Goal: Task Accomplishment & Management: Use online tool/utility

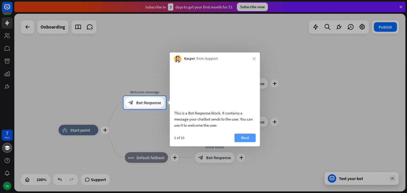
click at [245, 142] on button "Next" at bounding box center [244, 138] width 21 height 8
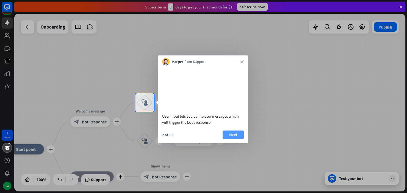
click at [235, 139] on button "Next" at bounding box center [232, 134] width 21 height 8
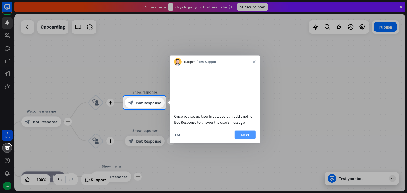
click at [250, 139] on button "Next" at bounding box center [244, 134] width 21 height 8
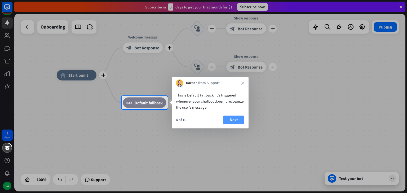
click at [239, 123] on button "Next" at bounding box center [233, 120] width 21 height 8
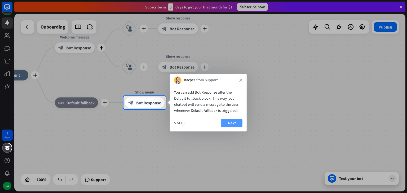
click at [240, 122] on button "Next" at bounding box center [231, 123] width 21 height 8
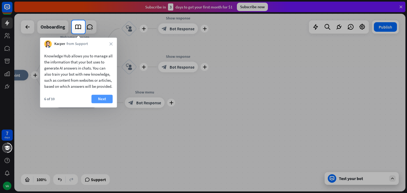
click at [110, 103] on button "Next" at bounding box center [101, 99] width 21 height 8
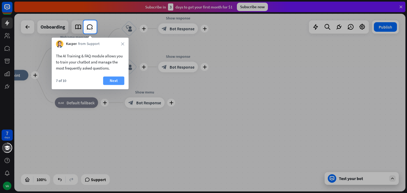
click at [120, 81] on button "Next" at bounding box center [113, 80] width 21 height 8
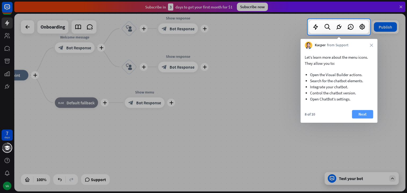
click at [364, 114] on button "Next" at bounding box center [362, 114] width 21 height 8
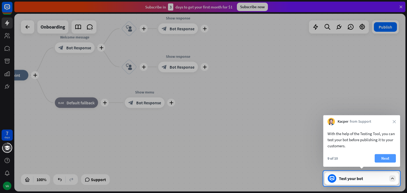
click at [387, 155] on button "Next" at bounding box center [384, 158] width 21 height 8
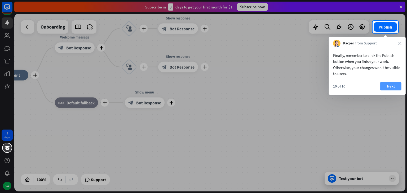
click at [392, 86] on button "Next" at bounding box center [390, 86] width 21 height 8
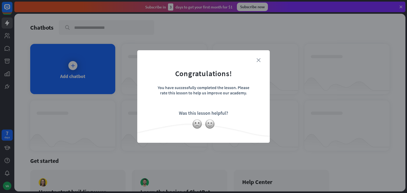
click at [256, 59] on icon "close" at bounding box center [258, 60] width 4 height 4
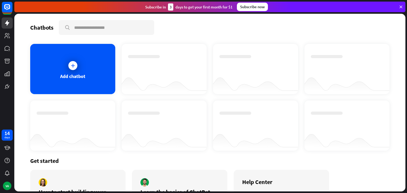
click at [249, 11] on div "Subscribe now" at bounding box center [252, 7] width 31 height 8
click at [73, 67] on icon at bounding box center [72, 65] width 5 height 5
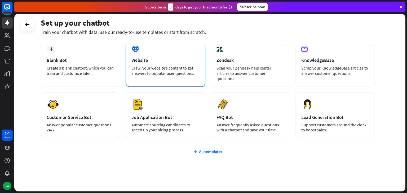
scroll to position [35, 0]
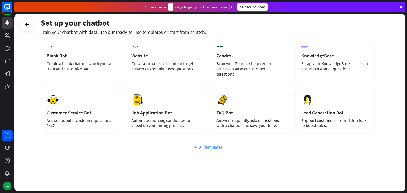
click at [209, 145] on div "All templates" at bounding box center [208, 147] width 334 height 5
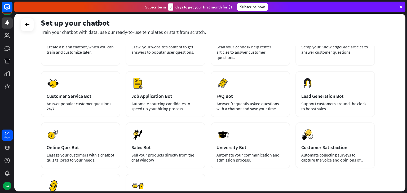
scroll to position [0, 0]
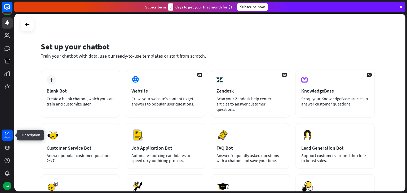
click at [6, 131] on div "14" at bounding box center [6, 133] width 5 height 5
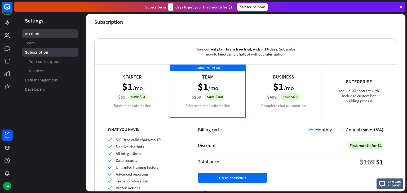
click at [39, 37] on link "Account" at bounding box center [50, 33] width 57 height 9
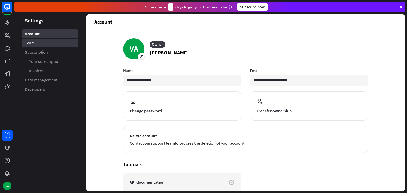
click at [38, 47] on link "Team" at bounding box center [50, 43] width 57 height 9
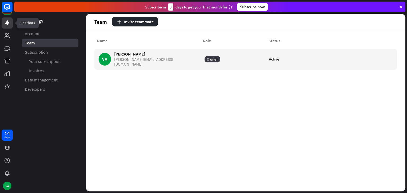
click at [8, 24] on icon at bounding box center [7, 22] width 4 height 5
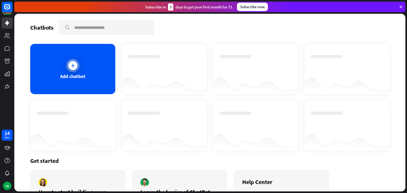
click at [76, 66] on div at bounding box center [72, 65] width 9 height 9
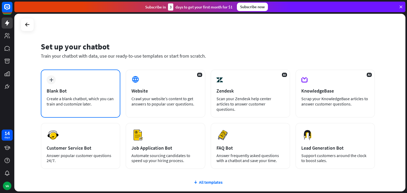
click at [93, 93] on div "Blank Bot" at bounding box center [81, 91] width 68 height 6
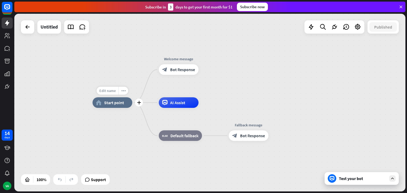
click at [107, 90] on span "Edit name" at bounding box center [107, 90] width 16 height 5
click at [53, 27] on div "Untitled" at bounding box center [48, 26] width 17 height 13
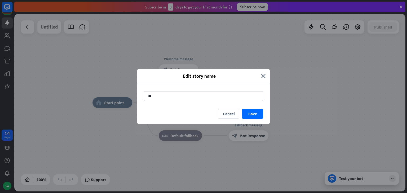
type input "*"
type input "**********"
click at [258, 110] on button "Save" at bounding box center [252, 114] width 21 height 10
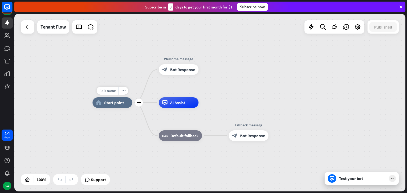
click at [116, 106] on div "home_2 Start point" at bounding box center [112, 102] width 40 height 11
click at [111, 92] on span "Edit name" at bounding box center [107, 90] width 16 height 5
type input "***"
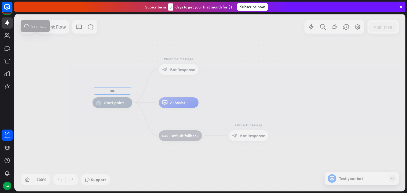
click at [112, 102] on div "*** home_2 Start point Welcome message block_bot_response Bot Response AI Assis…" at bounding box center [209, 103] width 391 height 178
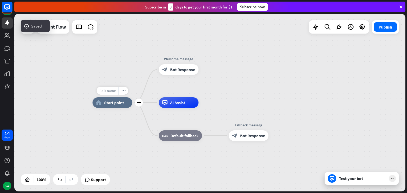
click at [115, 94] on div "Edit name" at bounding box center [108, 91] width 22 height 8
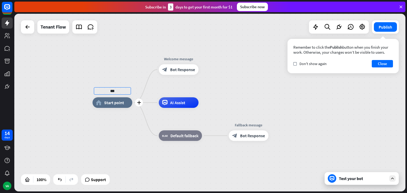
click at [115, 102] on span "Start point" at bounding box center [114, 102] width 20 height 5
click at [177, 70] on span "Bot Response" at bounding box center [182, 69] width 25 height 5
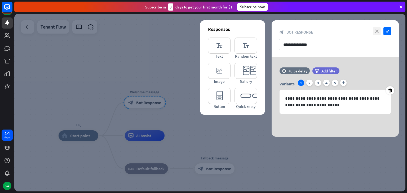
click at [375, 28] on icon "close" at bounding box center [376, 31] width 8 height 8
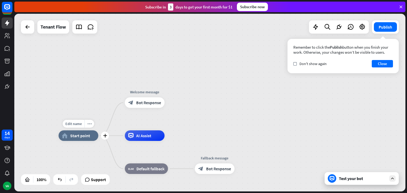
click at [78, 138] on span "Start point" at bounding box center [80, 135] width 20 height 5
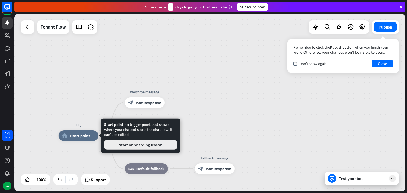
click at [127, 146] on button "Start onboarding lesson" at bounding box center [140, 145] width 73 height 10
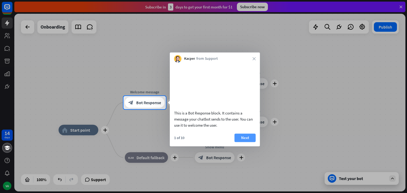
click at [240, 142] on button "Next" at bounding box center [244, 138] width 21 height 8
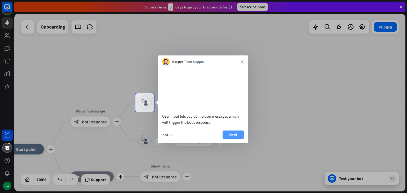
click at [231, 139] on button "Next" at bounding box center [232, 134] width 21 height 8
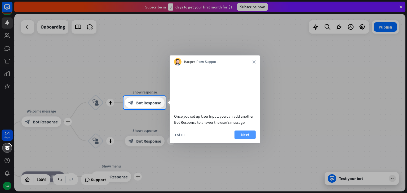
click at [245, 138] on button "Next" at bounding box center [244, 134] width 21 height 8
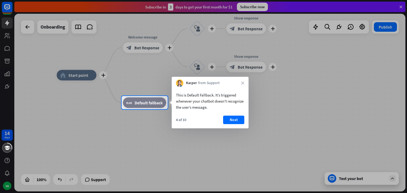
click at [245, 121] on div "4 of 10 Next" at bounding box center [210, 122] width 77 height 13
click at [240, 121] on button "Next" at bounding box center [233, 120] width 21 height 8
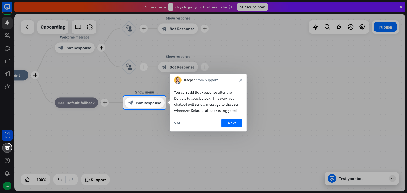
click at [242, 123] on div "5 of 10 Next" at bounding box center [208, 125] width 77 height 13
click at [237, 125] on button "Next" at bounding box center [231, 123] width 21 height 8
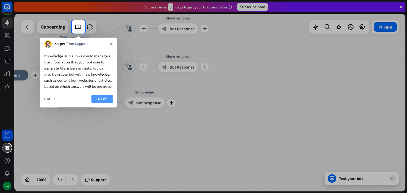
click at [103, 103] on button "Next" at bounding box center [101, 99] width 21 height 8
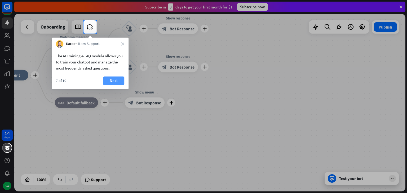
click at [116, 78] on button "Next" at bounding box center [113, 80] width 21 height 8
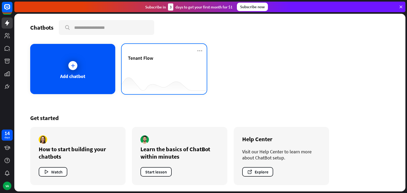
click at [150, 76] on div at bounding box center [163, 84] width 85 height 20
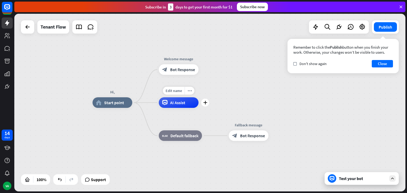
click at [177, 105] on span "AI Assist" at bounding box center [177, 102] width 15 height 5
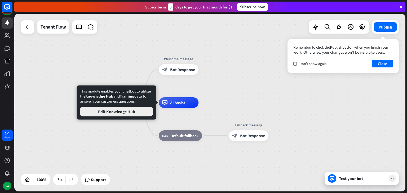
click at [130, 112] on button "Edit Knowledge Hub" at bounding box center [116, 112] width 73 height 10
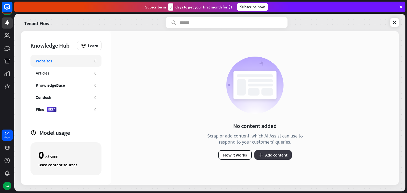
click at [264, 153] on button "plus Add content" at bounding box center [272, 155] width 37 height 10
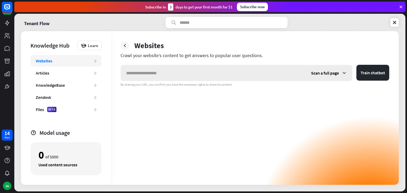
type input "*"
type input "**********"
click at [372, 71] on button "Train chatbot" at bounding box center [372, 73] width 33 height 16
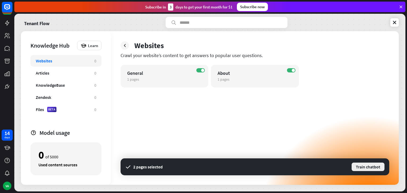
click at [375, 166] on button "Train chatbot" at bounding box center [368, 167] width 34 height 10
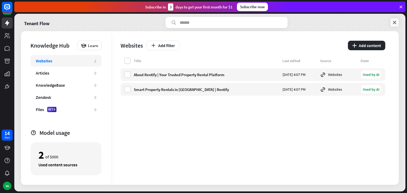
click at [391, 24] on link at bounding box center [394, 22] width 8 height 8
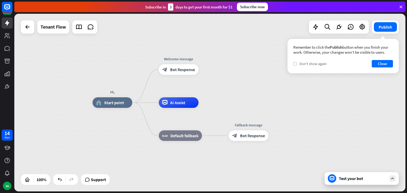
click at [295, 64] on icon "check" at bounding box center [295, 64] width 2 height 2
click at [383, 64] on button "Close" at bounding box center [381, 63] width 21 height 7
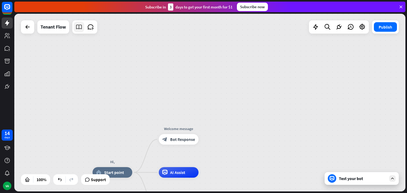
click at [81, 27] on icon at bounding box center [78, 27] width 7 height 7
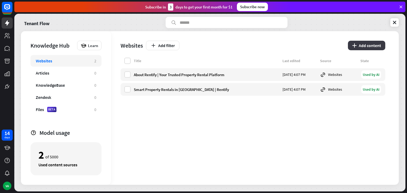
click at [358, 44] on button "plus Add content" at bounding box center [366, 46] width 37 height 10
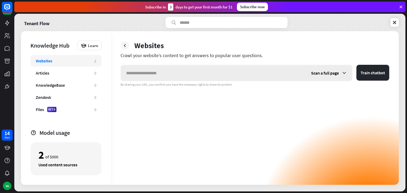
click at [336, 70] on div "Scan a full page" at bounding box center [328, 73] width 46 height 16
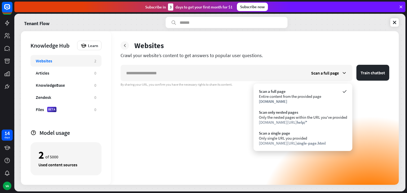
click at [125, 44] on icon at bounding box center [124, 45] width 5 height 5
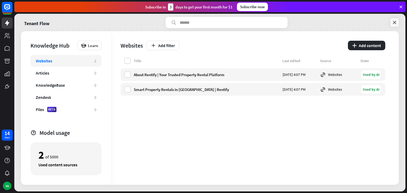
click at [395, 23] on icon at bounding box center [393, 22] width 5 height 5
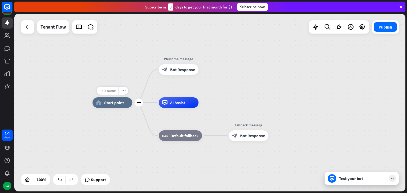
click at [111, 92] on span "Edit name" at bounding box center [107, 90] width 16 height 5
type input "*"
click at [110, 103] on div "home_2 Start point Welcome message block_bot_response Bot Response AI Assist bl…" at bounding box center [209, 103] width 391 height 178
click at [110, 94] on div "Edit name" at bounding box center [108, 91] width 22 height 8
type input "*******"
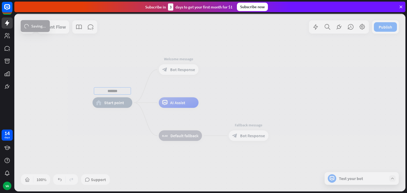
click at [116, 105] on div "******* home_2 Start point Welcome message block_bot_response Bot Response AI A…" at bounding box center [209, 103] width 391 height 178
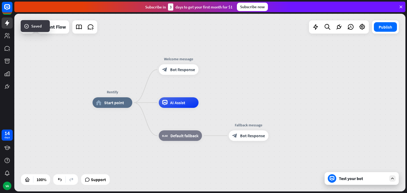
click at [116, 105] on div "home_2 Start point" at bounding box center [112, 102] width 40 height 11
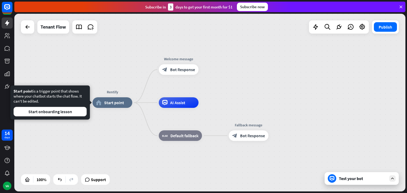
click at [122, 93] on div "Rentify" at bounding box center [112, 91] width 48 height 5
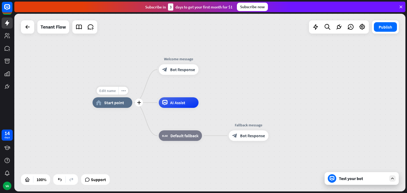
click at [114, 89] on span "Edit name" at bounding box center [107, 90] width 16 height 5
click at [205, 69] on icon "plus" at bounding box center [205, 70] width 4 height 4
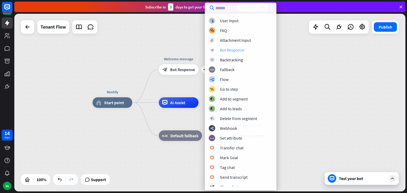
click at [243, 47] on div "block_bot_response Bot Response" at bounding box center [241, 50] width 64 height 6
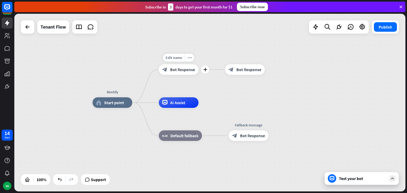
click at [184, 70] on span "Bot Response" at bounding box center [182, 69] width 25 height 5
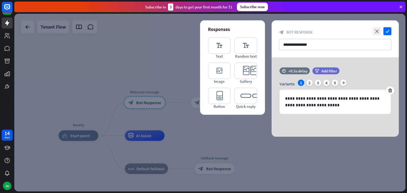
click at [24, 31] on div at bounding box center [209, 103] width 391 height 178
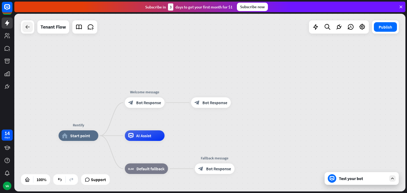
click at [26, 29] on icon at bounding box center [27, 27] width 6 height 6
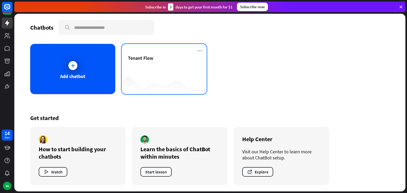
click at [152, 62] on div "Tenant Flow" at bounding box center [164, 64] width 72 height 19
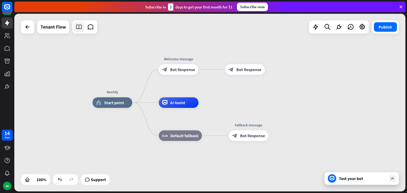
click at [79, 29] on icon at bounding box center [78, 27] width 7 height 7
click at [178, 69] on span "Bot Response" at bounding box center [182, 69] width 25 height 5
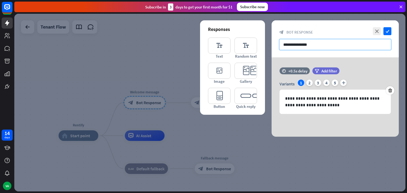
click at [318, 45] on input "**********" at bounding box center [335, 44] width 112 height 11
paste input "**********"
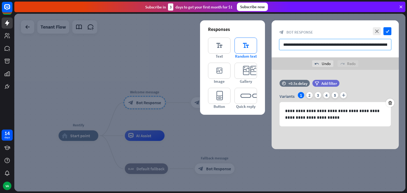
drag, startPoint x: 300, startPoint y: 43, endPoint x: 240, endPoint y: 48, distance: 60.3
click at [271, 48] on div "**********" at bounding box center [334, 84] width 127 height 129
drag, startPoint x: 348, startPoint y: 46, endPoint x: 305, endPoint y: 44, distance: 42.6
click at [305, 44] on input "**********" at bounding box center [335, 44] width 112 height 11
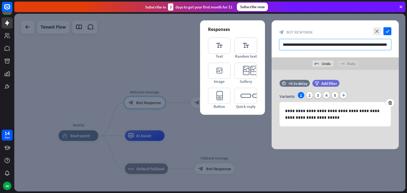
scroll to position [0, 65]
drag, startPoint x: 287, startPoint y: 44, endPoint x: 406, endPoint y: 50, distance: 119.5
click at [406, 50] on div "Rentify home_2 Start point Welcome message block_bot_response Bot Response bloc…" at bounding box center [210, 103] width 392 height 179
type input "**********"
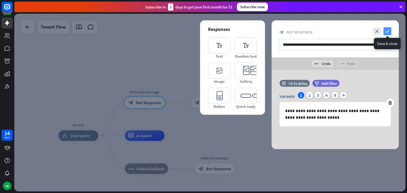
scroll to position [0, 0]
click at [388, 30] on icon "check" at bounding box center [387, 31] width 8 height 8
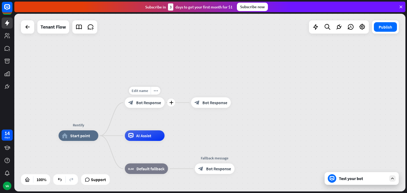
click at [145, 101] on span "Bot Response" at bounding box center [148, 102] width 25 height 5
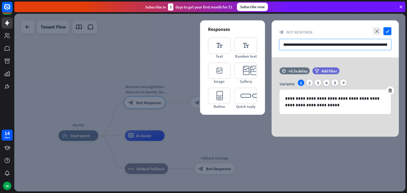
click at [312, 44] on input "**********" at bounding box center [335, 44] width 112 height 11
drag, startPoint x: 313, startPoint y: 44, endPoint x: 273, endPoint y: 47, distance: 39.8
click at [273, 47] on div "**********" at bounding box center [334, 38] width 127 height 37
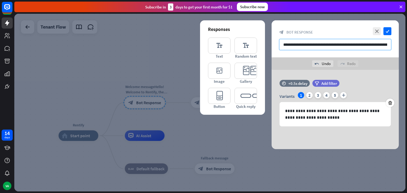
scroll to position [0, 40]
drag, startPoint x: 332, startPoint y: 46, endPoint x: 406, endPoint y: 44, distance: 74.1
click at [406, 44] on div "Rentify home_2 Start point Welcome messageHello! Welcome to Rentify, the simple…" at bounding box center [210, 103] width 392 height 179
type input "**********"
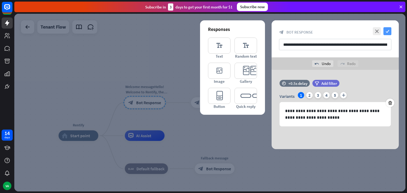
click at [387, 31] on icon "check" at bounding box center [387, 31] width 8 height 8
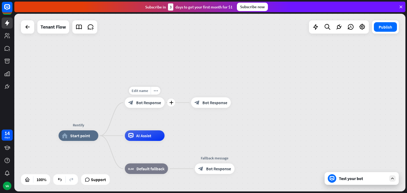
click at [141, 104] on span "Bot Response" at bounding box center [148, 102] width 25 height 5
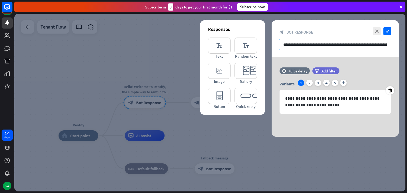
click at [324, 45] on input "**********" at bounding box center [335, 44] width 112 height 11
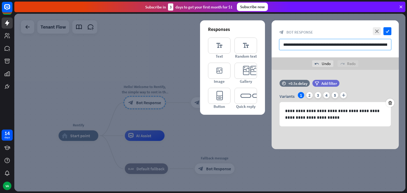
type input "**********"
click at [388, 30] on icon "check" at bounding box center [387, 31] width 8 height 8
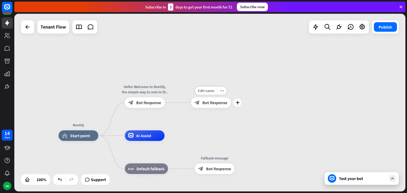
click at [212, 101] on span "Bot Response" at bounding box center [214, 102] width 25 height 5
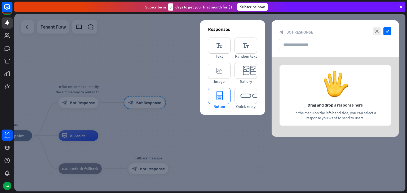
click at [223, 97] on icon "editor_button" at bounding box center [219, 96] width 22 height 16
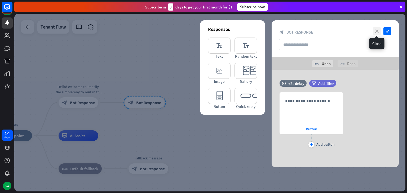
click at [375, 32] on icon "close" at bounding box center [376, 31] width 8 height 8
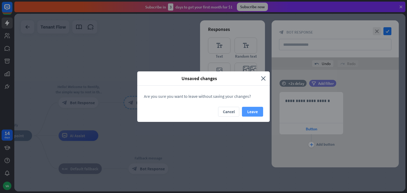
click at [249, 113] on button "Leave" at bounding box center [252, 112] width 21 height 10
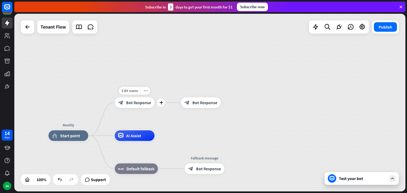
click at [146, 107] on div "block_bot_response Bot Response" at bounding box center [135, 102] width 40 height 11
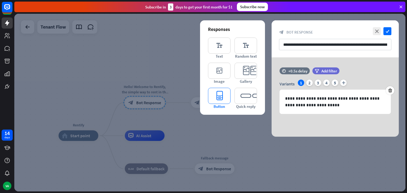
click at [226, 97] on icon "editor_button" at bounding box center [219, 96] width 22 height 16
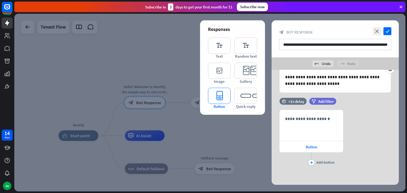
scroll to position [34, 0]
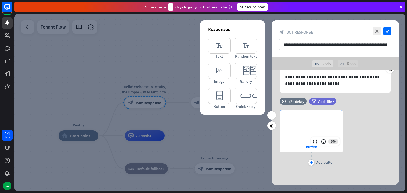
click at [298, 116] on p "**********" at bounding box center [311, 119] width 52 height 7
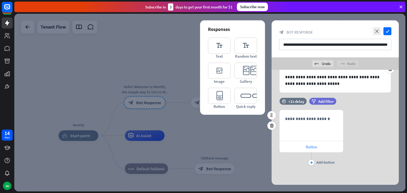
click at [309, 148] on span "Button" at bounding box center [310, 147] width 11 height 5
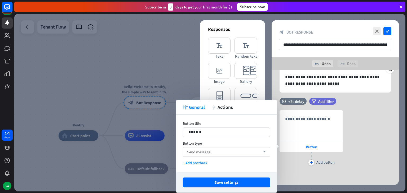
click at [254, 148] on div "Send message arrow_down" at bounding box center [226, 152] width 87 height 10
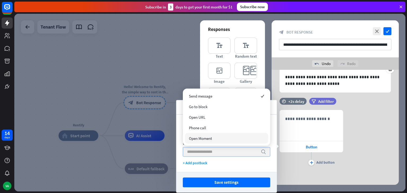
click at [225, 154] on input "search" at bounding box center [222, 151] width 71 height 9
click at [178, 131] on div "Button title 14 ****** Button type search + Add postback" at bounding box center [226, 143] width 101 height 57
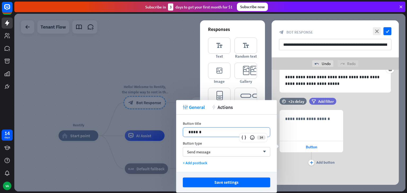
click at [200, 131] on p "******" at bounding box center [226, 132] width 76 height 7
click at [213, 152] on div "Send message arrow_down" at bounding box center [226, 152] width 87 height 10
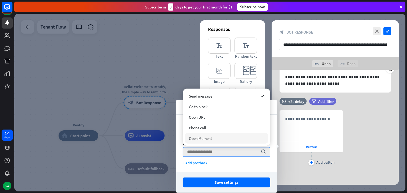
click at [220, 157] on div "Button title 14 ****** Button type search + Add postback" at bounding box center [226, 143] width 101 height 57
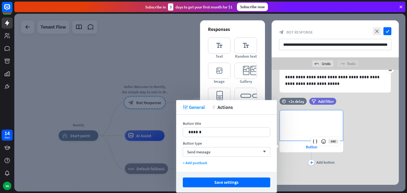
click at [304, 124] on div "**********" at bounding box center [311, 125] width 63 height 30
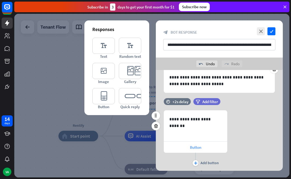
click at [199, 147] on span "Button" at bounding box center [195, 147] width 11 height 5
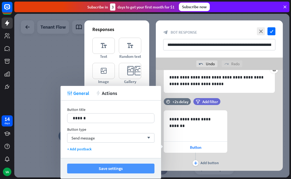
click at [125, 165] on button "Save settings" at bounding box center [110, 168] width 87 height 10
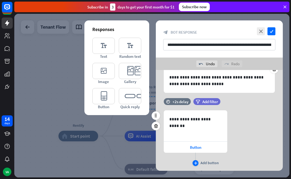
click at [196, 161] on icon "plus" at bounding box center [195, 162] width 3 height 3
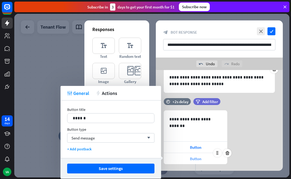
click at [196, 159] on span "Button" at bounding box center [195, 158] width 11 height 5
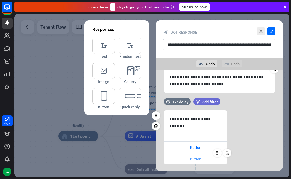
click at [196, 159] on span "Button" at bounding box center [195, 158] width 11 height 5
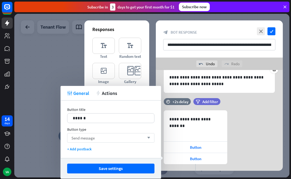
click at [111, 135] on div "Send message arrow_down" at bounding box center [110, 138] width 87 height 10
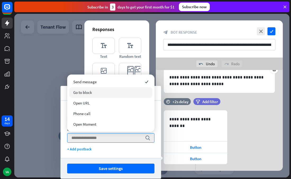
click at [103, 92] on div "Go to block" at bounding box center [110, 92] width 83 height 11
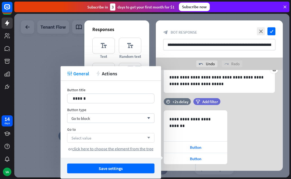
click at [90, 136] on span "Select value" at bounding box center [81, 137] width 20 height 5
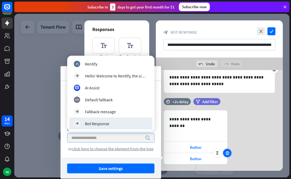
click at [228, 153] on icon at bounding box center [227, 152] width 5 height 5
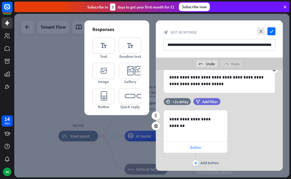
click at [200, 145] on span "Button" at bounding box center [195, 147] width 11 height 5
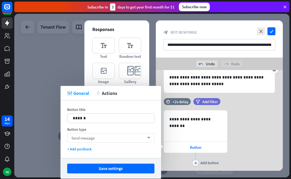
click at [115, 142] on div "Send message arrow_down" at bounding box center [110, 138] width 87 height 10
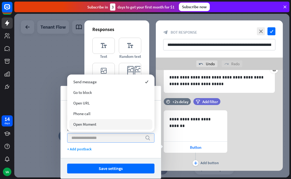
click at [115, 142] on input "search" at bounding box center [106, 137] width 71 height 9
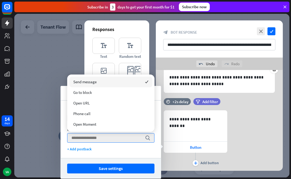
click at [146, 83] on icon "checked" at bounding box center [146, 81] width 3 height 3
